Goal: Task Accomplishment & Management: Manage account settings

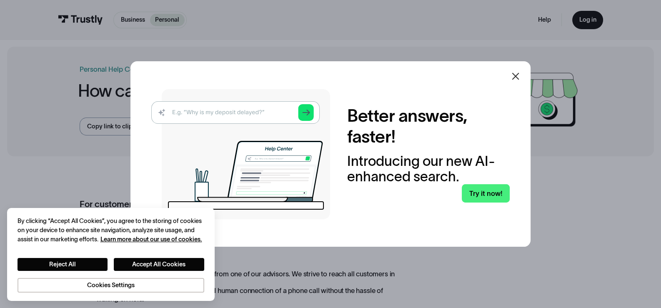
click at [517, 77] on icon at bounding box center [515, 76] width 10 height 10
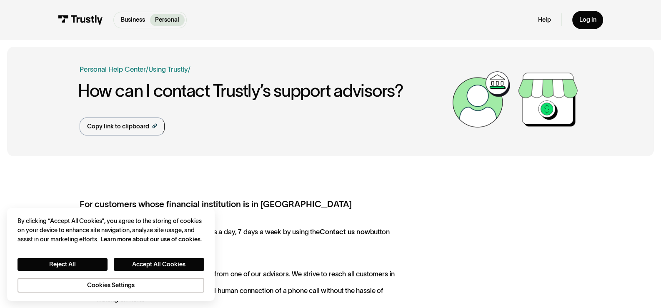
drag, startPoint x: 441, startPoint y: 227, endPoint x: 435, endPoint y: 224, distance: 7.0
click at [95, 287] on button "Cookies Settings" at bounding box center [110, 285] width 187 height 15
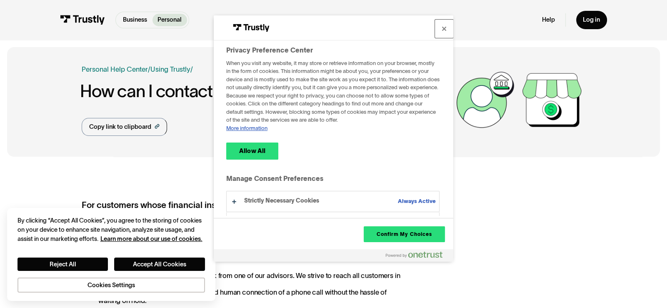
click at [444, 25] on button "Close" at bounding box center [444, 29] width 18 height 18
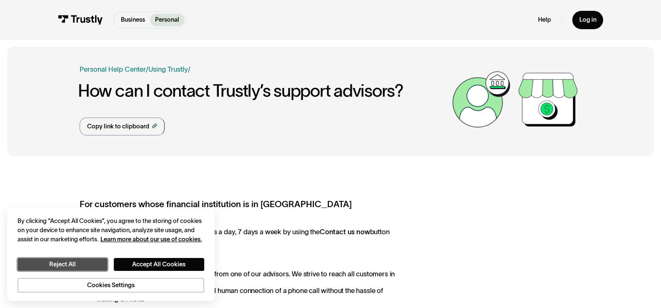
click at [97, 259] on button "Reject All" at bounding box center [62, 264] width 90 height 13
